Goal: Entertainment & Leisure: Consume media (video, audio)

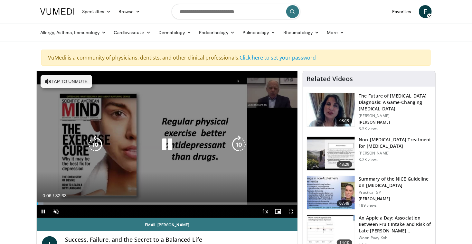
click at [169, 145] on icon "Video Player" at bounding box center [167, 145] width 18 height 18
click at [167, 142] on icon "Video Player" at bounding box center [167, 145] width 18 height 18
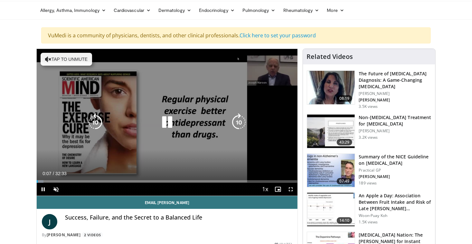
scroll to position [32, 0]
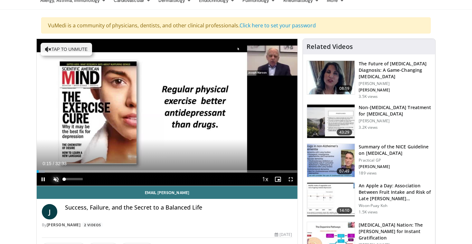
click at [57, 178] on span "Video Player" at bounding box center [56, 179] width 13 height 13
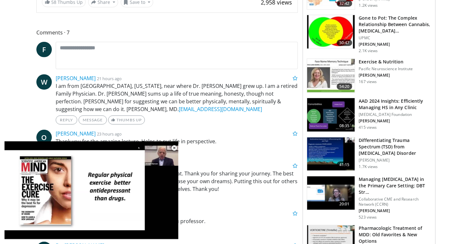
scroll to position [290, 0]
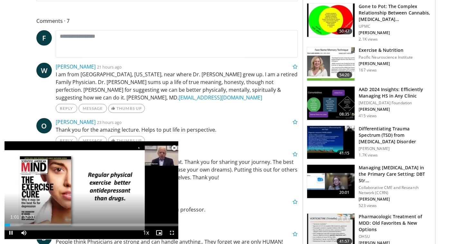
click at [174, 147] on span "Video Player" at bounding box center [174, 148] width 13 height 13
